Goal: Transaction & Acquisition: Purchase product/service

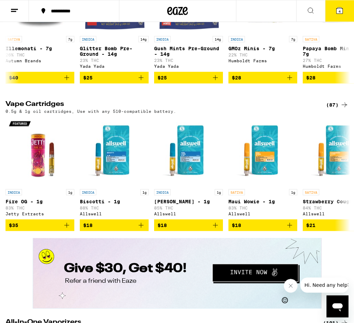
scroll to position [934, 0]
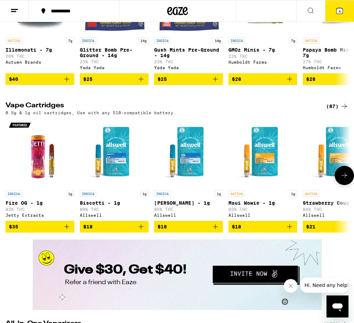
click at [344, 179] on icon at bounding box center [344, 175] width 8 height 8
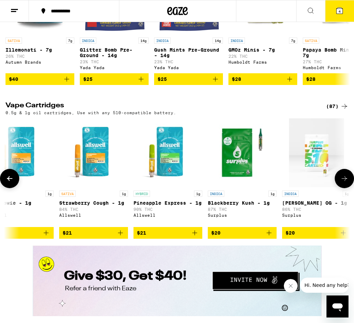
click at [343, 188] on button at bounding box center [343, 178] width 19 height 19
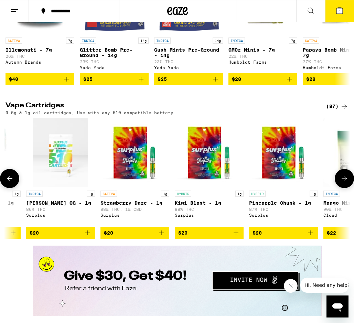
click at [343, 188] on button at bounding box center [343, 178] width 19 height 19
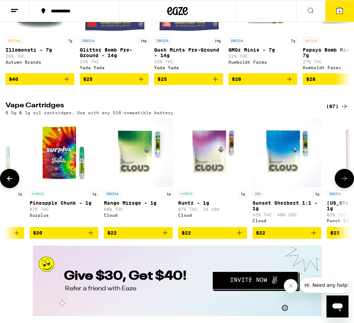
click at [343, 188] on button at bounding box center [343, 178] width 19 height 19
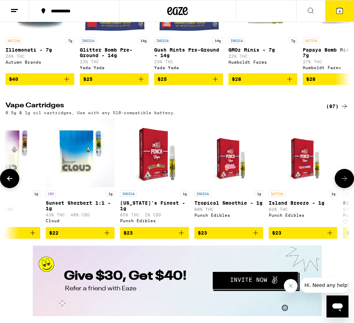
click at [343, 188] on button at bounding box center [343, 178] width 19 height 19
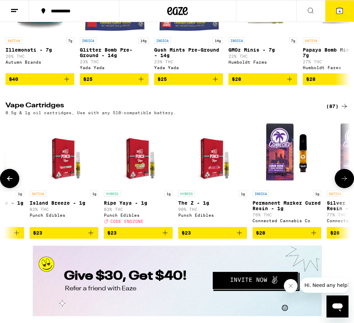
click at [343, 188] on button at bounding box center [343, 178] width 19 height 19
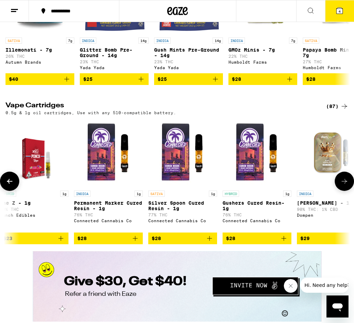
click at [343, 191] on button at bounding box center [343, 180] width 19 height 19
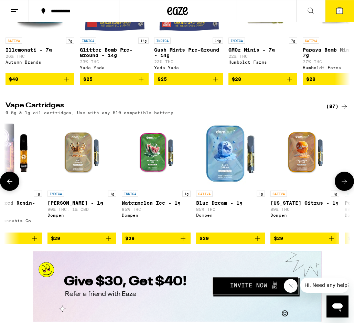
click at [343, 191] on button at bounding box center [343, 180] width 19 height 19
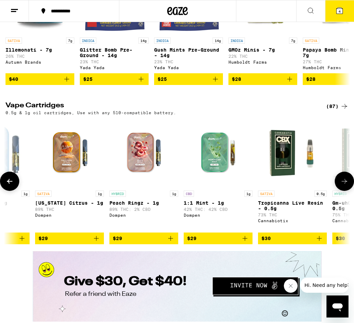
click at [343, 191] on button at bounding box center [343, 180] width 19 height 19
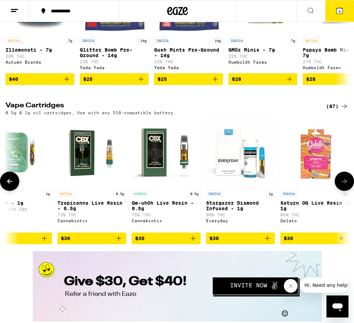
click at [343, 191] on button at bounding box center [343, 180] width 19 height 19
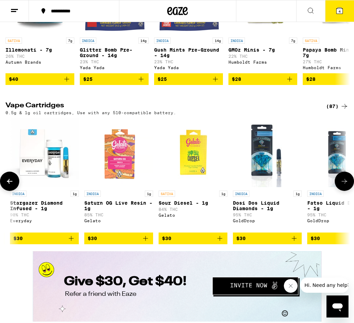
click at [343, 191] on button at bounding box center [343, 180] width 19 height 19
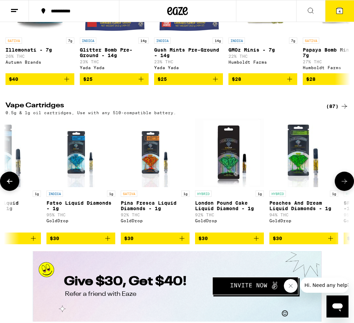
click at [343, 191] on button at bounding box center [343, 180] width 19 height 19
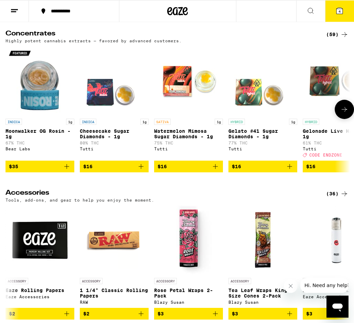
scroll to position [2803, 0]
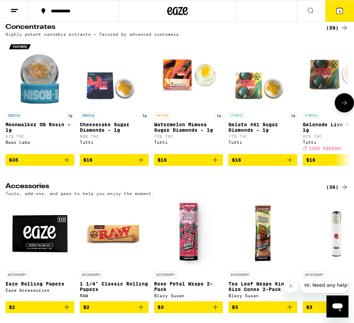
click at [345, 112] on button at bounding box center [343, 102] width 19 height 19
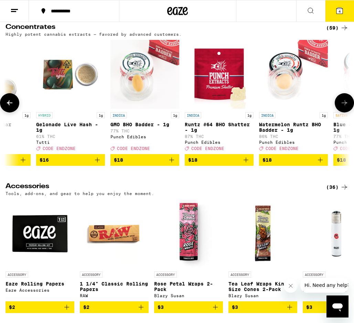
click at [345, 112] on button at bounding box center [343, 102] width 19 height 19
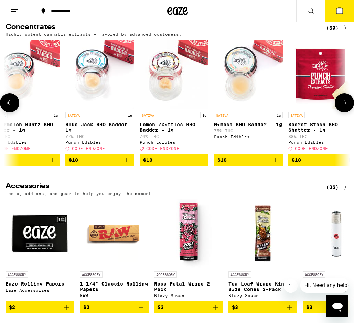
scroll to position [0, 534]
click at [343, 107] on icon at bounding box center [344, 103] width 8 height 8
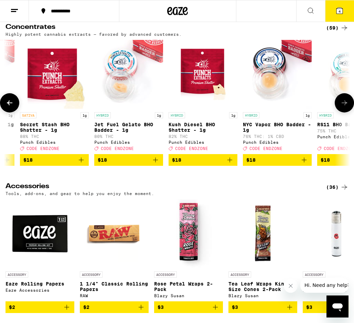
click at [343, 107] on icon at bounding box center [344, 103] width 8 height 8
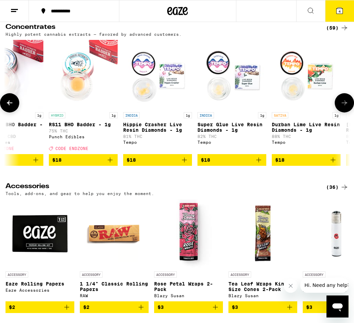
click at [343, 107] on icon at bounding box center [344, 103] width 8 height 8
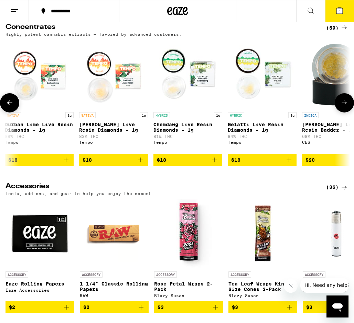
click at [345, 107] on icon at bounding box center [344, 103] width 8 height 8
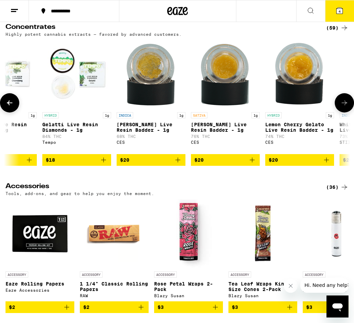
click at [345, 107] on icon at bounding box center [344, 103] width 8 height 8
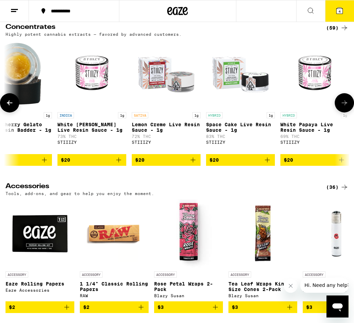
click at [346, 107] on icon at bounding box center [344, 103] width 8 height 8
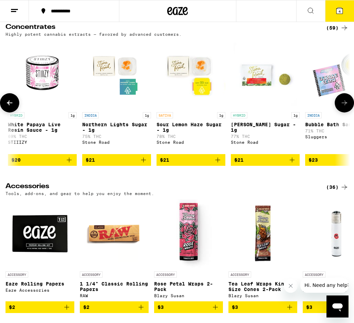
scroll to position [0, 2078]
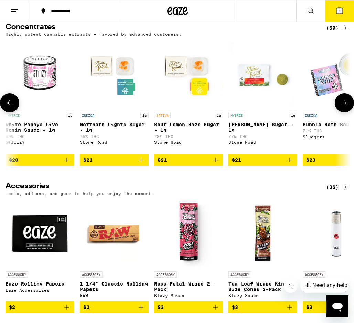
click at [16, 112] on div at bounding box center [9, 102] width 19 height 19
click at [16, 112] on button at bounding box center [9, 102] width 19 height 19
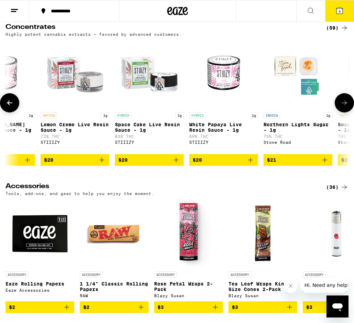
click at [16, 112] on button at bounding box center [9, 102] width 19 height 19
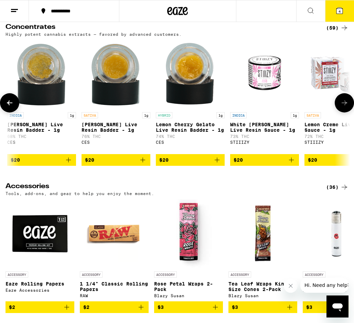
click at [14, 112] on button at bounding box center [9, 102] width 19 height 19
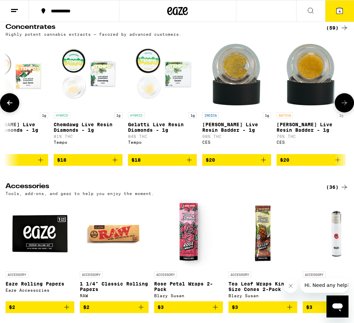
click at [14, 112] on button at bounding box center [9, 102] width 19 height 19
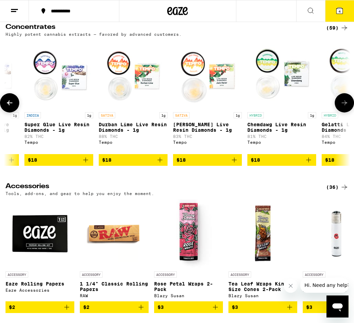
click at [14, 112] on button at bounding box center [9, 102] width 19 height 19
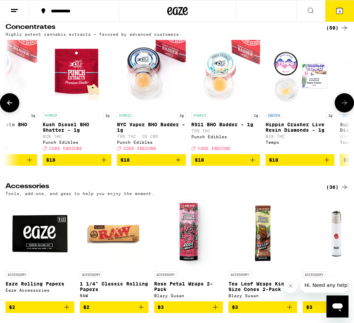
click at [14, 112] on button at bounding box center [9, 102] width 19 height 19
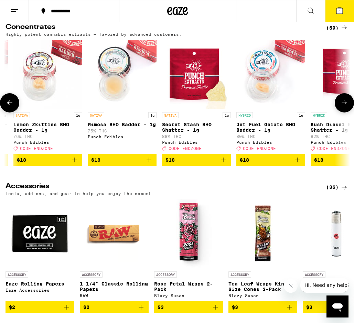
click at [13, 107] on icon at bounding box center [9, 103] width 8 height 8
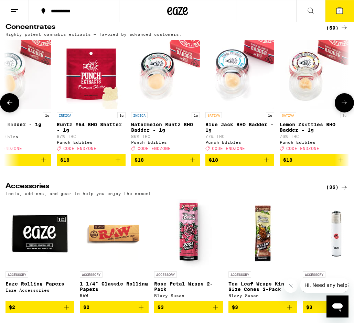
scroll to position [0, 392]
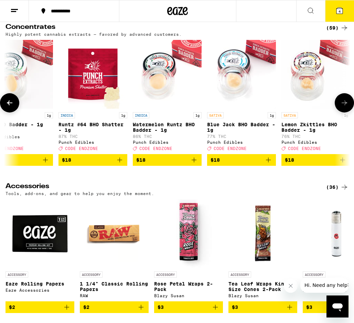
click at [4, 112] on button at bounding box center [9, 102] width 19 height 19
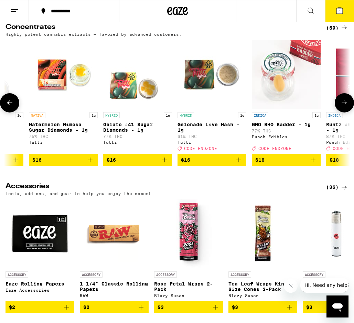
scroll to position [0, 125]
click at [343, 107] on icon at bounding box center [344, 103] width 8 height 8
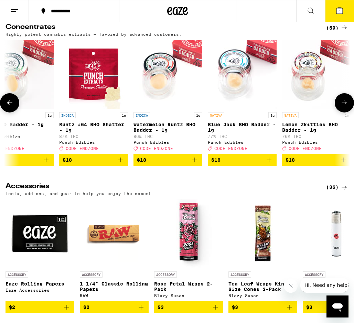
scroll to position [0, 392]
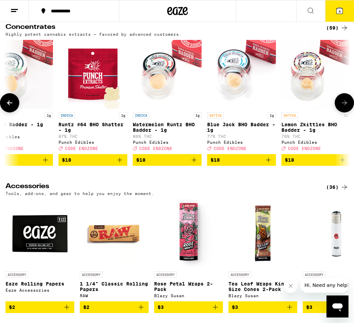
click at [343, 107] on icon at bounding box center [344, 103] width 8 height 8
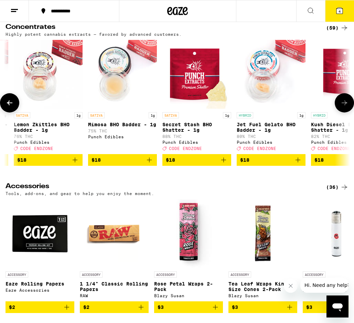
scroll to position [0, 660]
click at [344, 105] on icon at bounding box center [343, 102] width 5 height 5
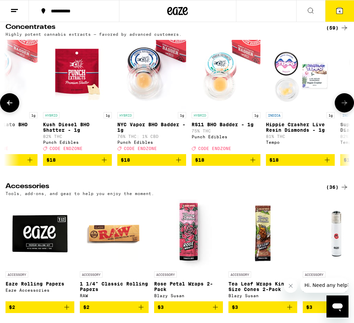
scroll to position [0, 928]
click at [9, 107] on icon at bounding box center [9, 103] width 8 height 8
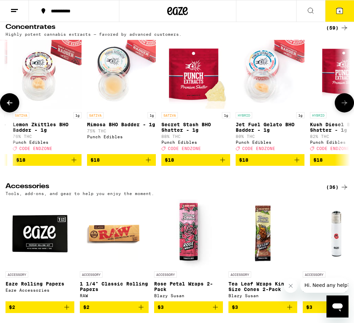
scroll to position [0, 660]
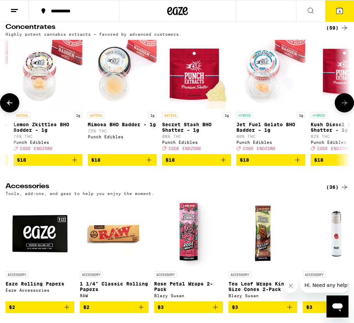
click at [319, 133] on p "Kush Diesel BHO Shatter - 1g" at bounding box center [344, 127] width 69 height 11
click at [253, 133] on p "Jet Fuel Gelato BHO Badder - 1g" at bounding box center [270, 127] width 69 height 11
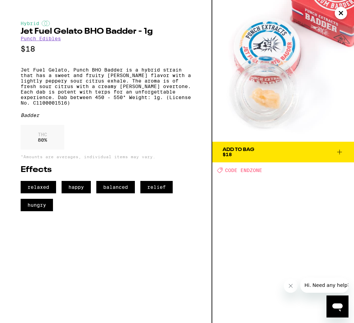
click at [248, 149] on div "Add To Bag" at bounding box center [238, 149] width 32 height 5
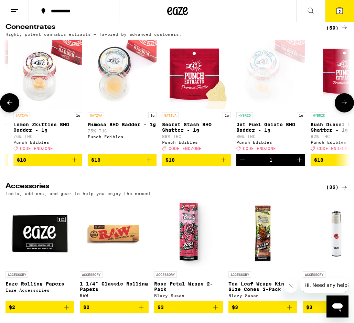
click at [348, 112] on button at bounding box center [343, 102] width 19 height 19
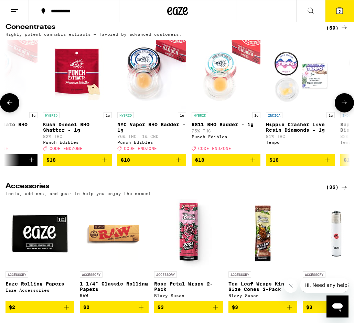
scroll to position [0, 928]
